Goal: Task Accomplishment & Management: Manage account settings

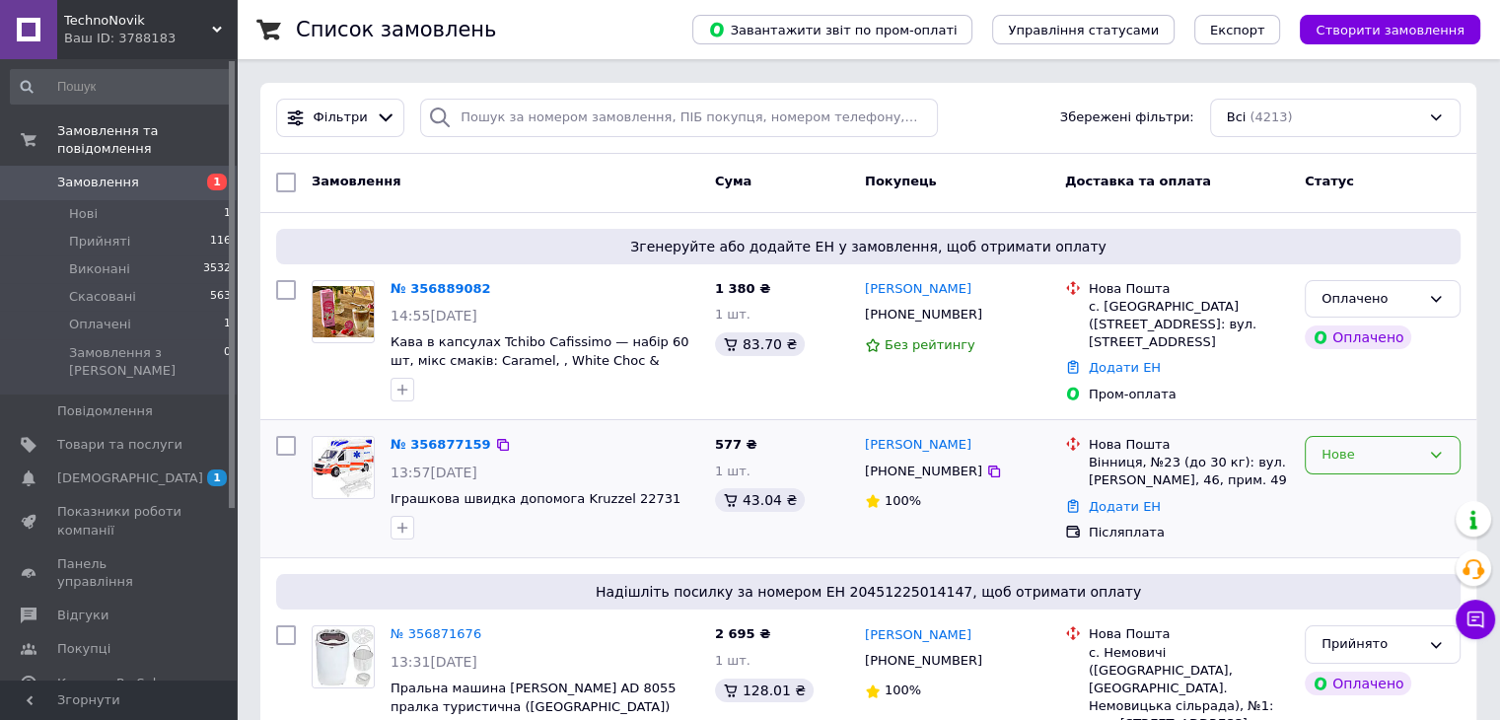
click at [1423, 450] on div "Нове" at bounding box center [1383, 455] width 156 height 38
click at [1398, 482] on li "Прийнято" at bounding box center [1383, 496] width 154 height 36
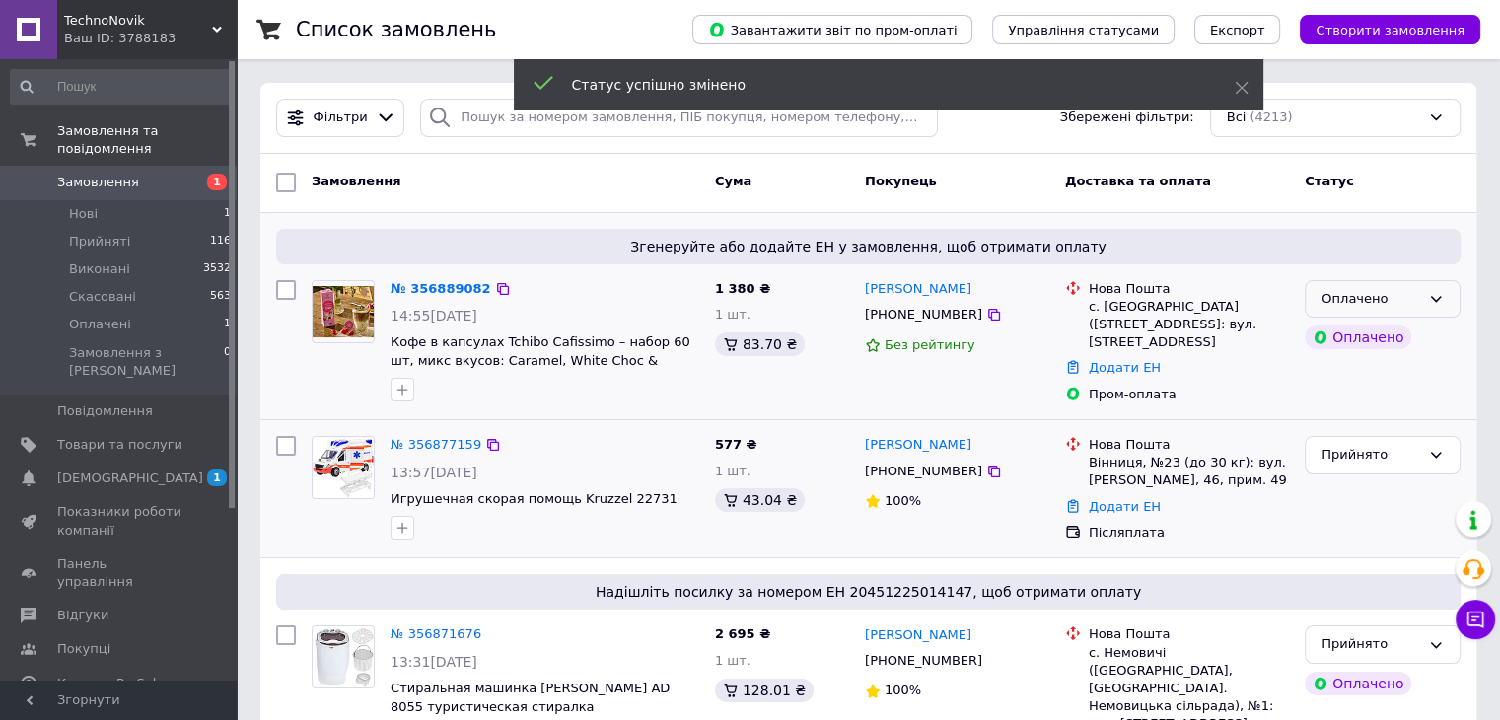
click at [1428, 301] on icon at bounding box center [1436, 299] width 16 height 16
click at [1409, 333] on li "Прийнято" at bounding box center [1383, 340] width 154 height 36
click at [423, 285] on link "№ 356889082" at bounding box center [436, 288] width 91 height 15
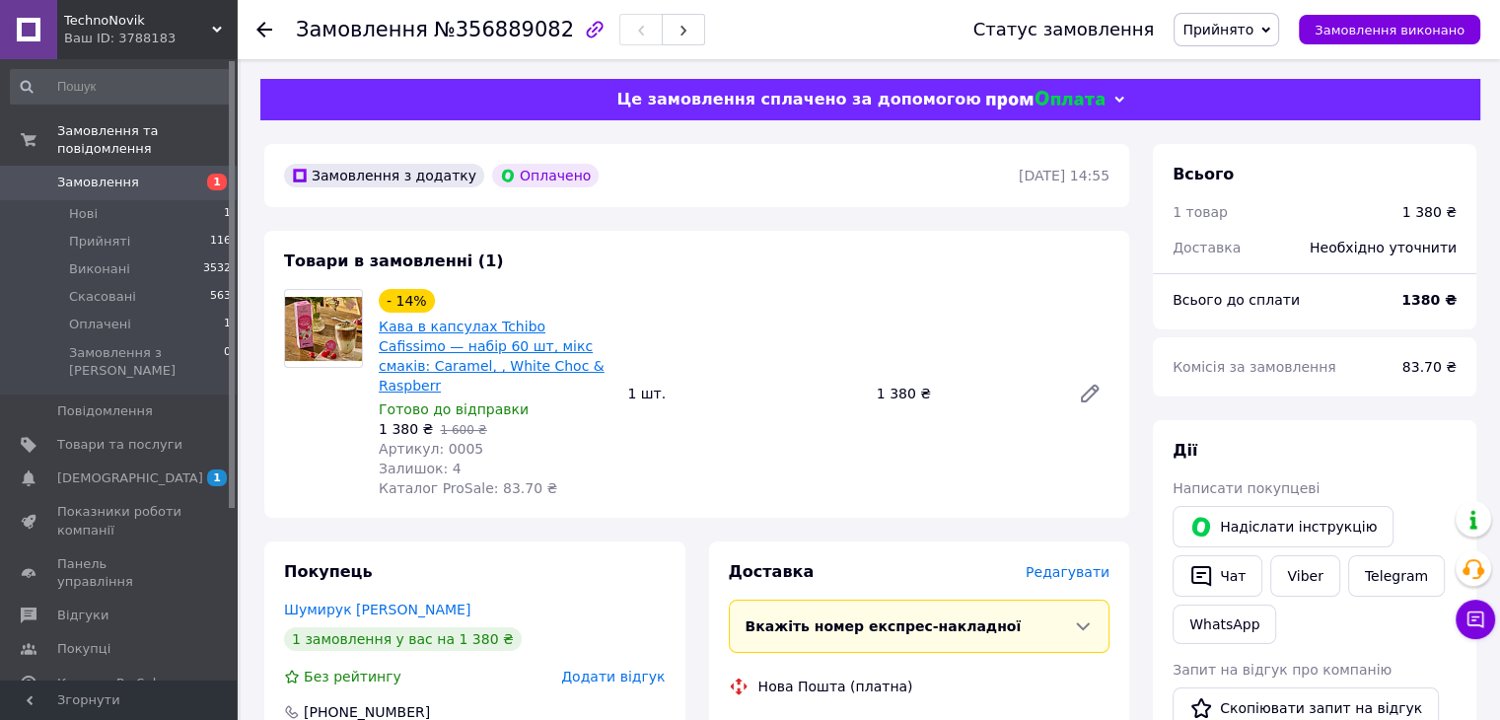
click at [423, 334] on link "Кава в капсулах Tchibo Cafissimo — набір 60 шт, мікс смаків: Caramel, , White C…" at bounding box center [492, 356] width 226 height 75
click at [1092, 386] on icon at bounding box center [1090, 394] width 16 height 16
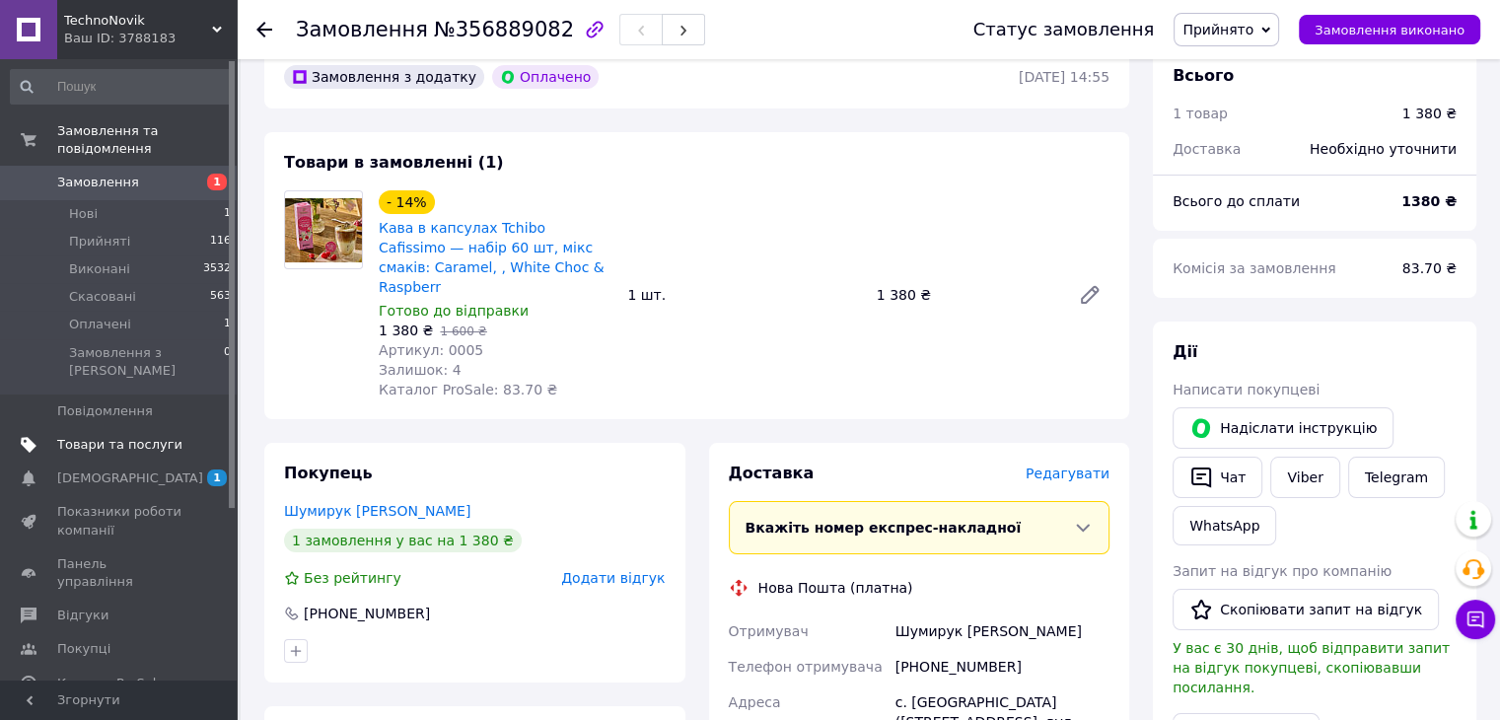
click at [151, 436] on span "Товари та послуги" at bounding box center [119, 445] width 125 height 18
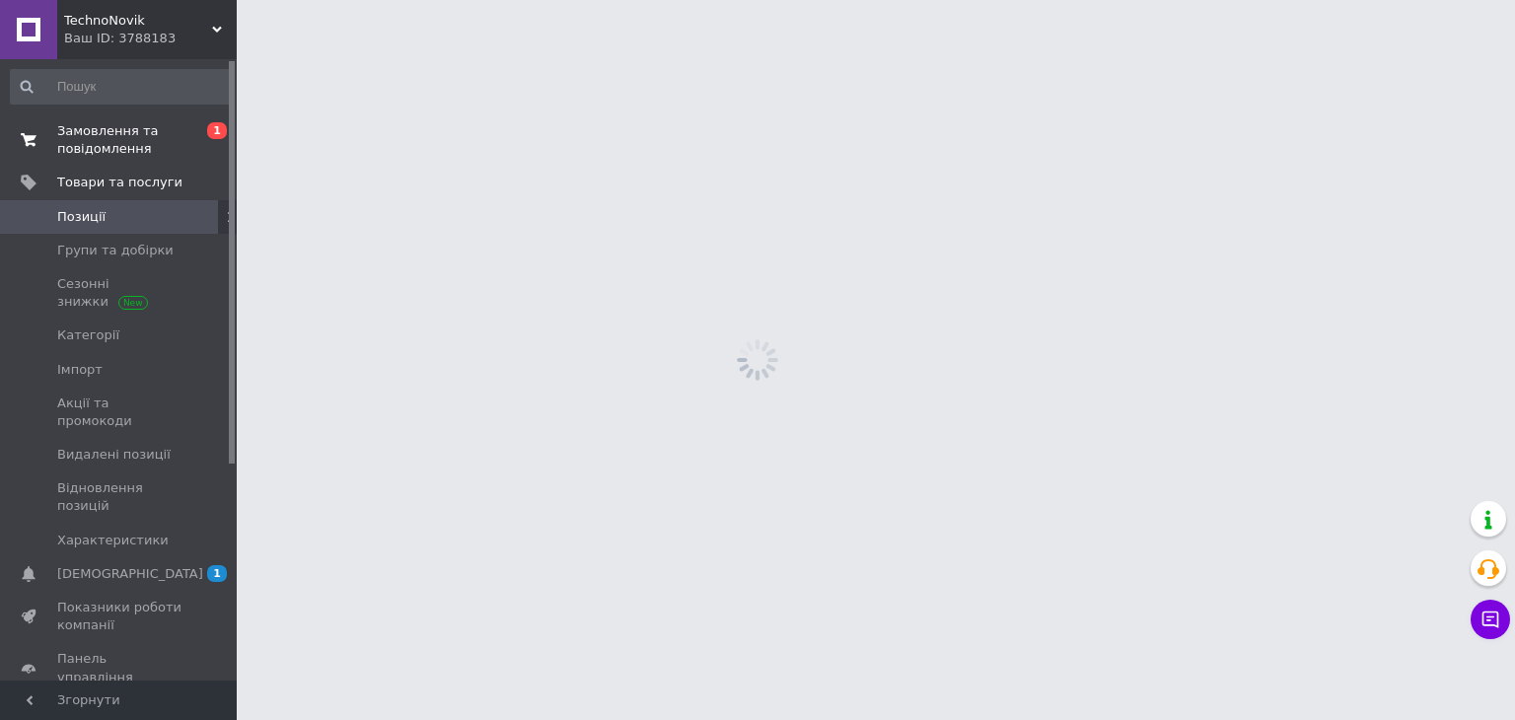
click at [111, 150] on span "Замовлення та повідомлення" at bounding box center [119, 140] width 125 height 36
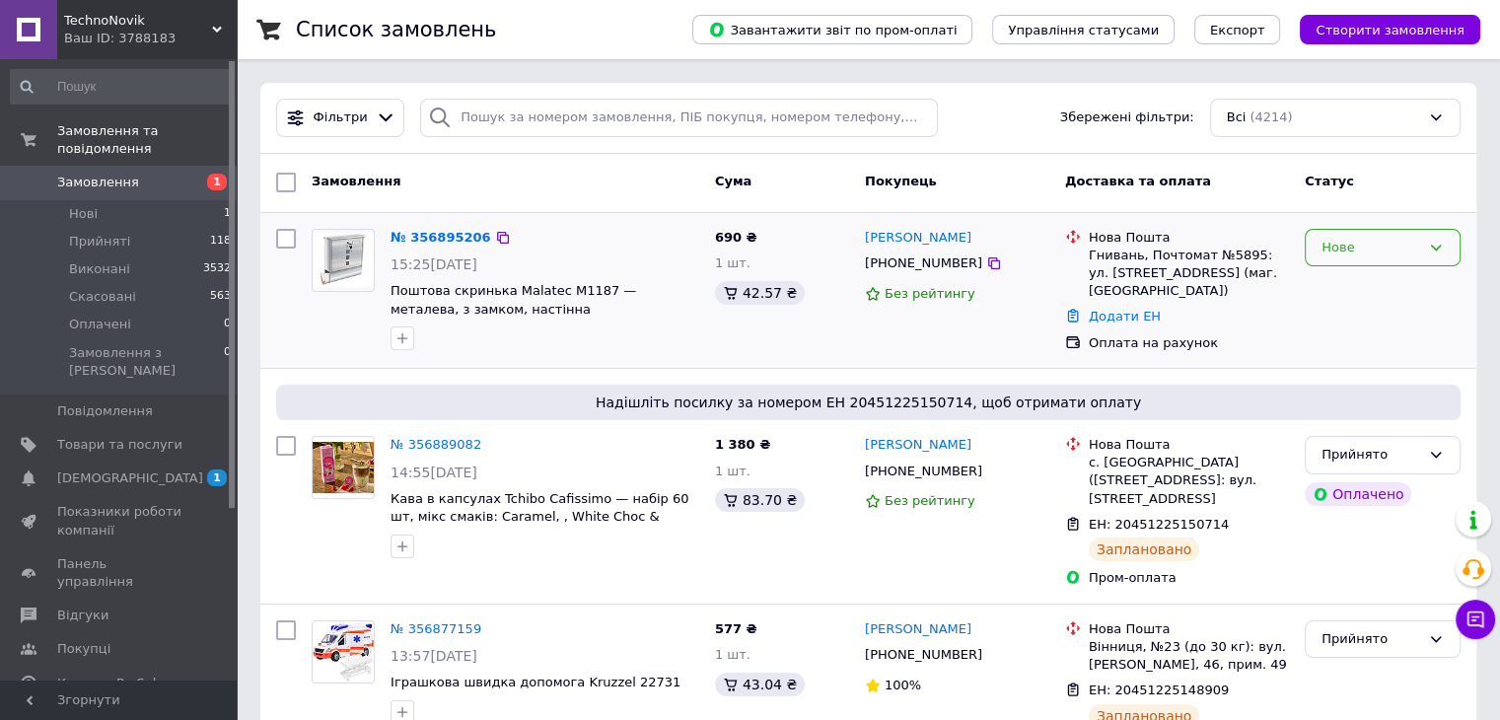
click at [1433, 240] on icon at bounding box center [1436, 248] width 16 height 16
click at [1399, 277] on li "Прийнято" at bounding box center [1383, 288] width 154 height 36
drag, startPoint x: 491, startPoint y: 275, endPoint x: 576, endPoint y: 281, distance: 85.0
click at [576, 281] on div "№ 356895206 15:25[DATE] Почтовый ящик Malatec М1187 — металлический, с замком, …" at bounding box center [545, 290] width 325 height 138
copy span "Malatec М1187"
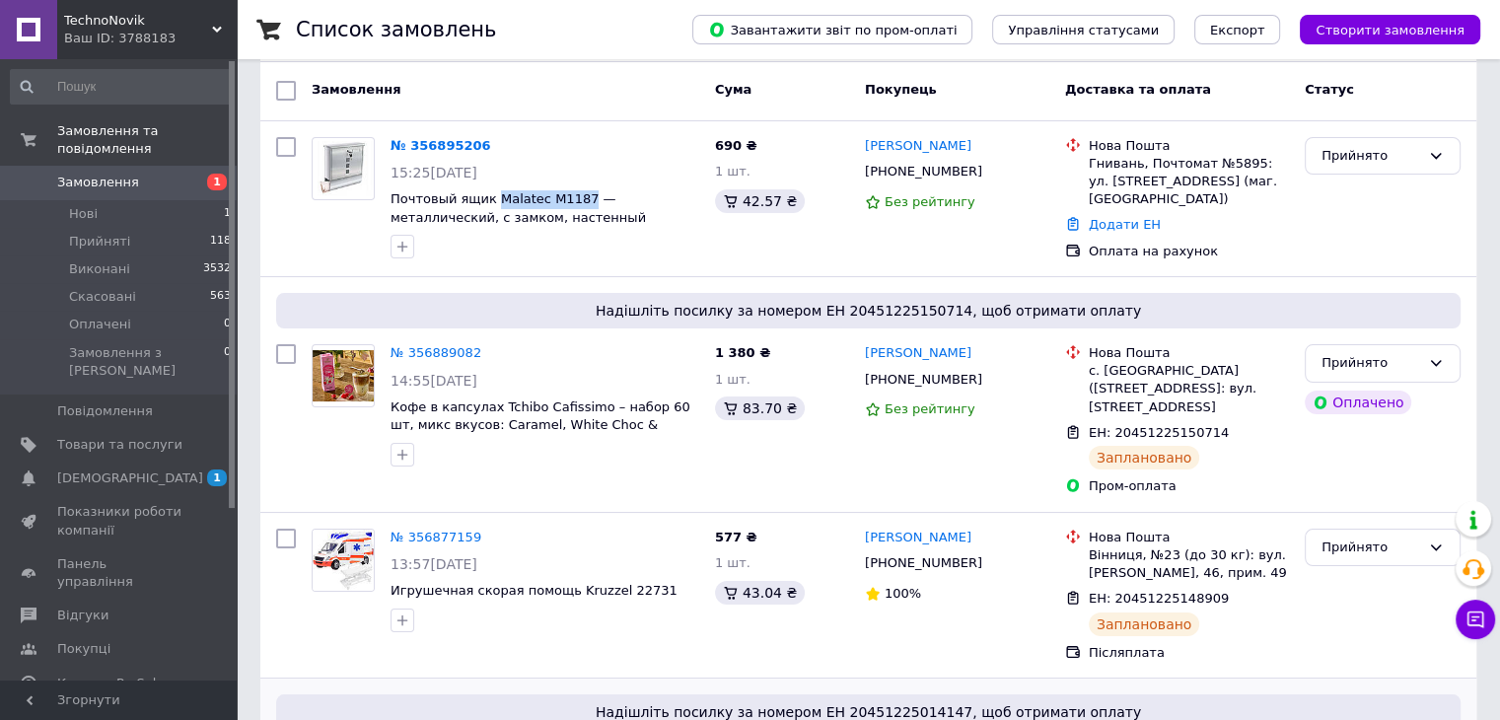
scroll to position [197, 0]
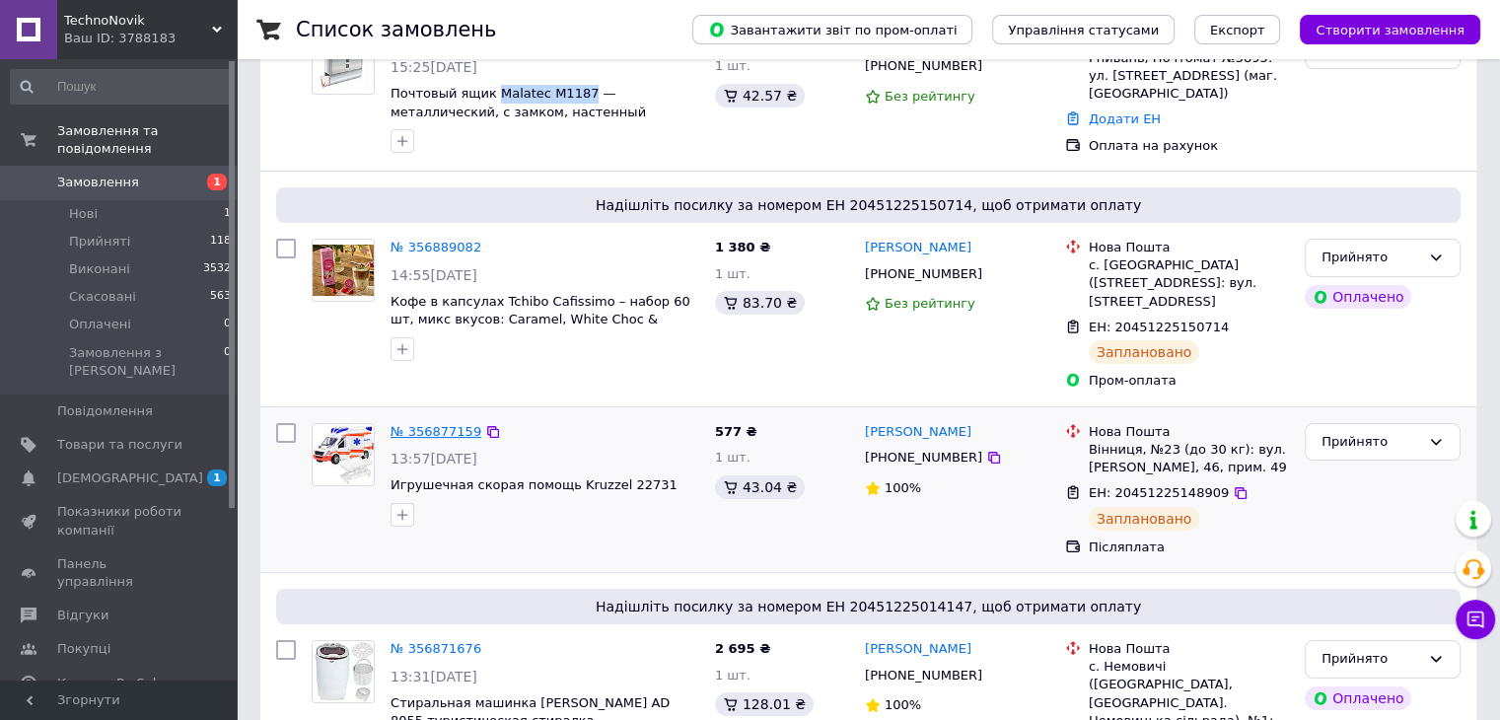
click at [438, 424] on link "№ 356877159" at bounding box center [436, 431] width 91 height 15
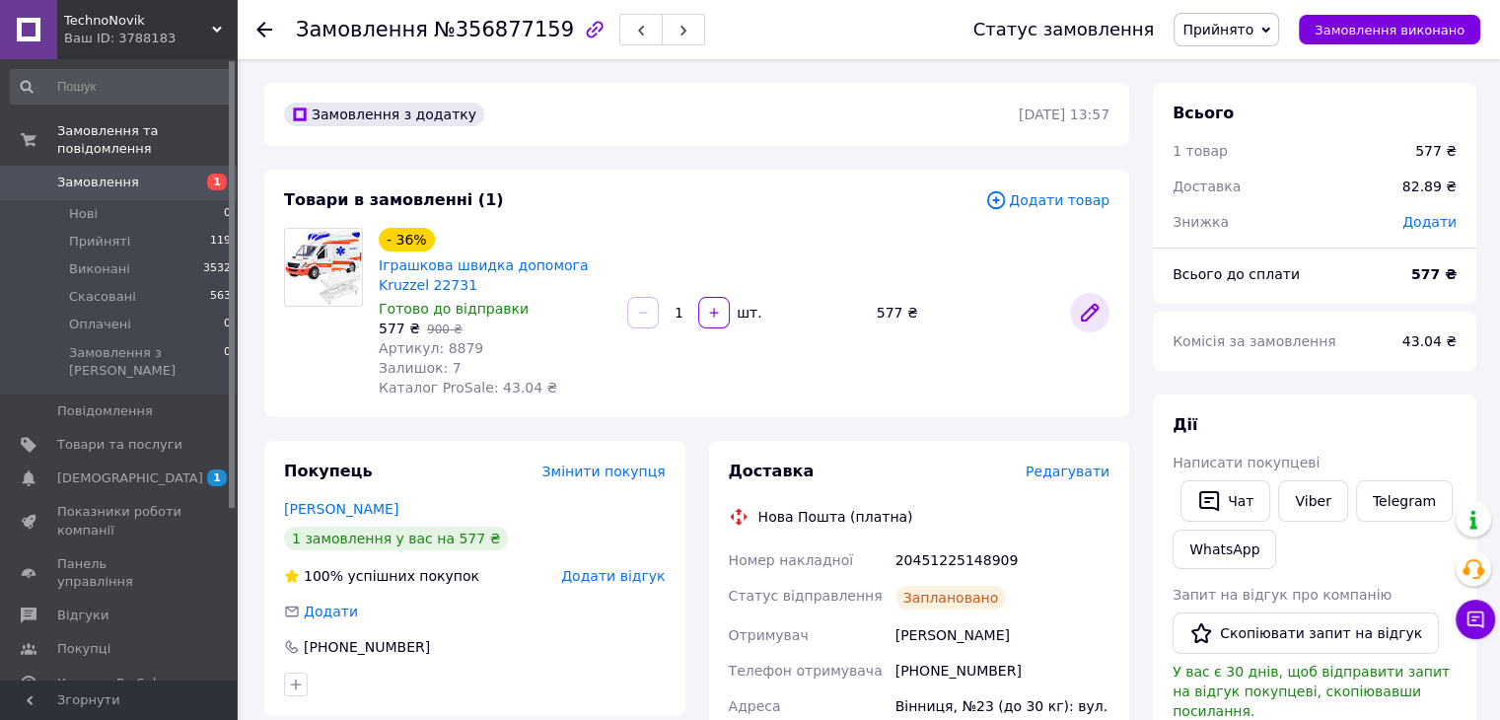
click at [1088, 316] on icon at bounding box center [1090, 313] width 16 height 16
